Goal: Transaction & Acquisition: Subscribe to service/newsletter

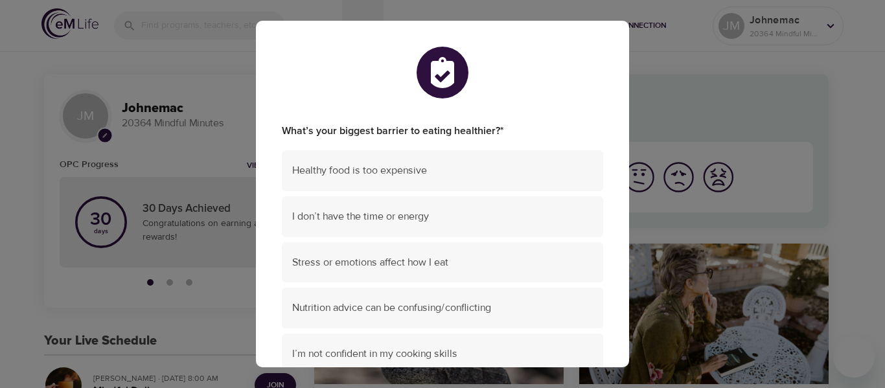
click at [747, 93] on div "What’s your biggest barrier to eating healthier? * Healthy food is too expensiv…" at bounding box center [442, 194] width 885 height 388
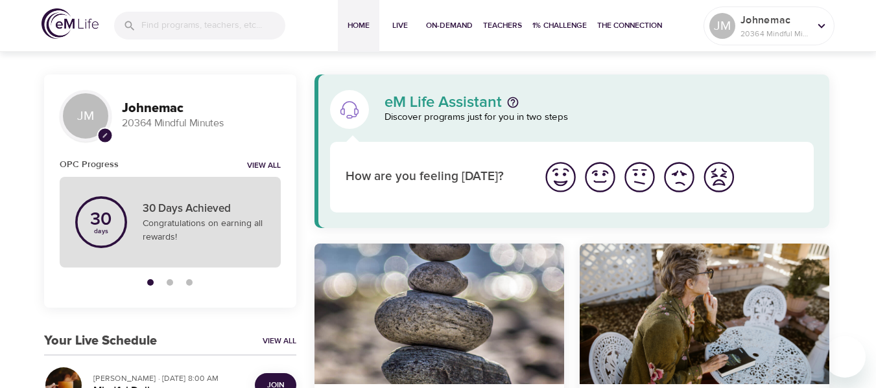
scroll to position [130, 0]
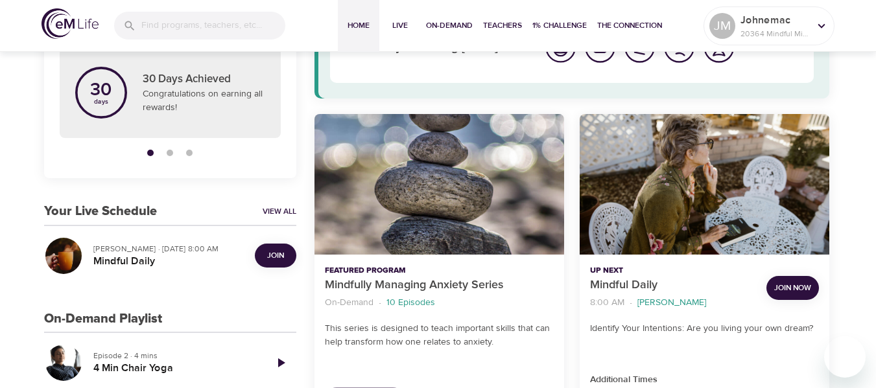
click at [269, 253] on span "Join" at bounding box center [275, 256] width 17 height 14
